Goal: Task Accomplishment & Management: Use online tool/utility

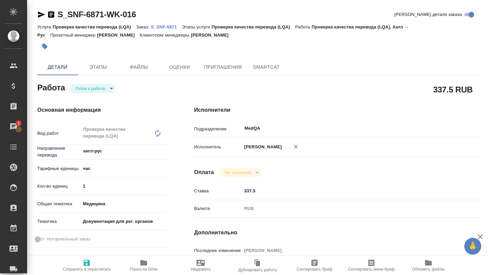
click at [166, 27] on p "S_SNF-6871" at bounding box center [166, 26] width 31 height 5
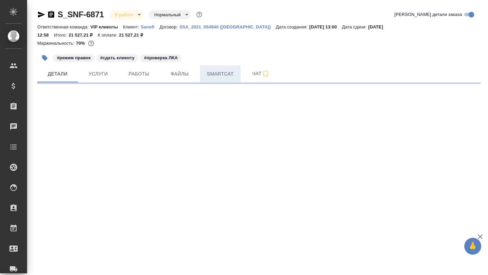
select select "RU"
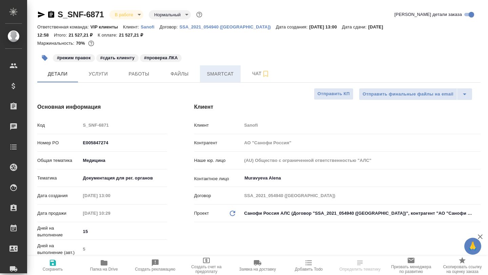
click at [223, 77] on span "Smartcat" at bounding box center [220, 74] width 33 height 8
type textarea "x"
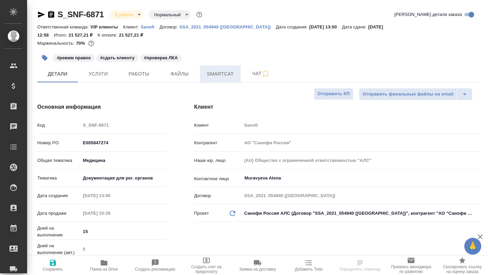
type textarea "x"
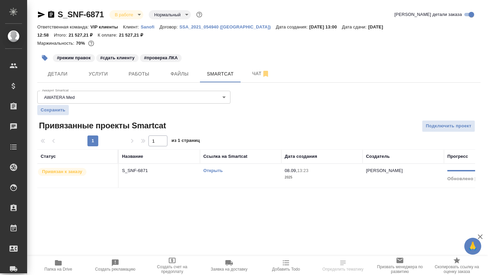
click at [214, 173] on link "Открыть" at bounding box center [212, 170] width 19 height 5
